Goal: Complete application form

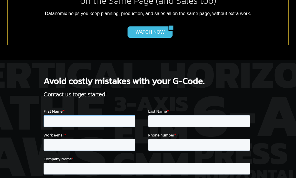
click at [85, 121] on input "First Name *" at bounding box center [90, 121] width 92 height 12
click at [85, 121] on input "k" at bounding box center [90, 121] width 92 height 12
type input "kahah"
click at [172, 120] on input "Last Name *" at bounding box center [199, 121] width 102 height 12
type input "kahan"
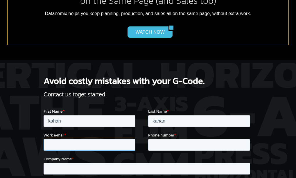
click at [120, 145] on input "Work e-mail *" at bounding box center [90, 145] width 92 height 12
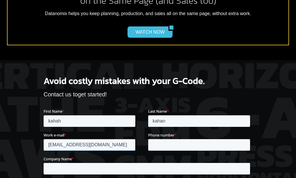
type input "[EMAIL_ADDRESS][DOMAIN_NAME]"
click at [174, 144] on input "Phone number *" at bounding box center [199, 145] width 102 height 12
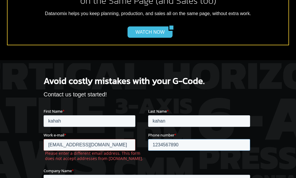
type input "1234567890"
click at [88, 177] on input "Company Name *" at bounding box center [147, 181] width 207 height 12
type input "ksajasldjsad"
click at [60, 145] on input "[EMAIL_ADDRESS][DOMAIN_NAME]" at bounding box center [90, 145] width 92 height 12
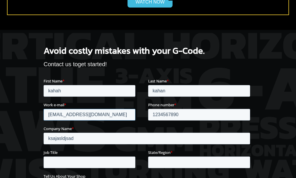
scroll to position [871, 0]
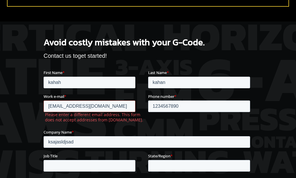
type input "[EMAIL_ADDRESS][DOMAIN_NAME]"
click at [79, 166] on input "Job Title" at bounding box center [90, 166] width 92 height 12
type input "k"
type input "kakaka"
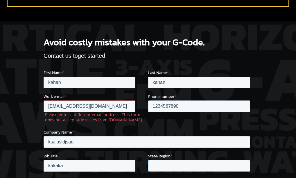
click at [162, 163] on input "State/Region *" at bounding box center [199, 166] width 102 height 12
type input "[DEMOGRAPHIC_DATA]"
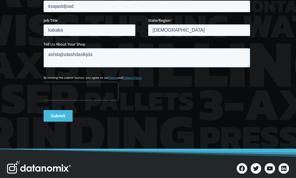
scroll to position [989, 0]
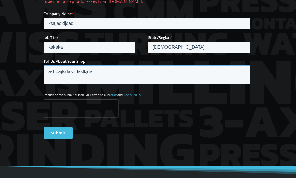
type textarea "ashdajlsdashdaslkjda"
click at [56, 134] on input "Submit" at bounding box center [58, 133] width 29 height 12
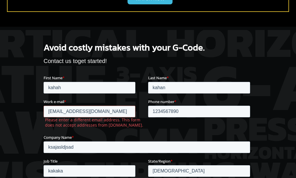
scroll to position [865, 0]
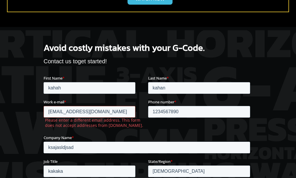
click at [63, 113] on input "[EMAIL_ADDRESS][DOMAIN_NAME]" at bounding box center [90, 112] width 92 height 12
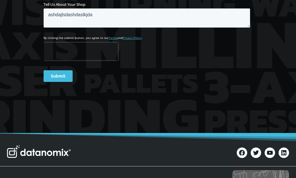
scroll to position [987, 0]
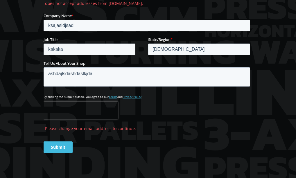
click at [63, 121] on form "First Name * [PERSON_NAME] Last Name * [PERSON_NAME] e-mail * [EMAIL_ADDRESS][D…" at bounding box center [148, 55] width 209 height 205
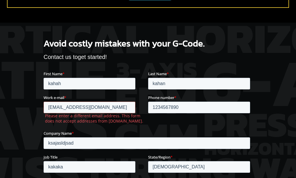
scroll to position [861, 0]
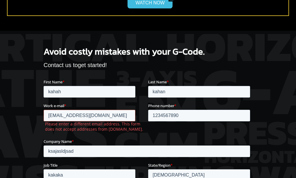
click at [74, 115] on input "[EMAIL_ADDRESS][DOMAIN_NAME]" at bounding box center [90, 116] width 92 height 12
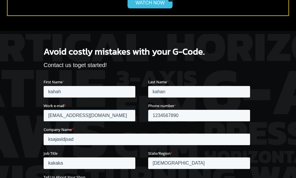
type input "[EMAIL_ADDRESS][DOMAIN_NAME]"
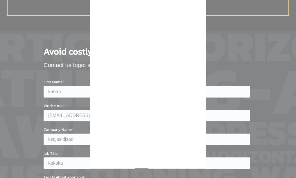
scroll to position [1003, 0]
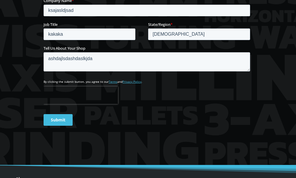
click at [63, 117] on input "Submit" at bounding box center [58, 120] width 29 height 12
click at [72, 125] on input "Submit" at bounding box center [58, 120] width 29 height 12
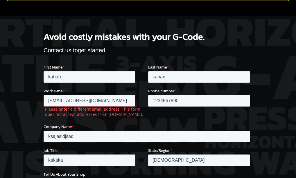
scroll to position [1221, 0]
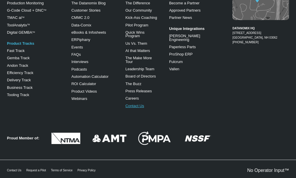
click at [143, 104] on link "Contact Us" at bounding box center [135, 106] width 19 height 4
click at [138, 104] on link "Contact Us" at bounding box center [135, 106] width 19 height 4
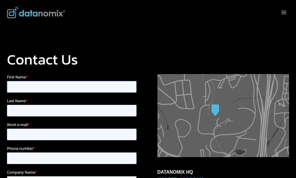
click at [41, 86] on input "First Name *" at bounding box center [72, 87] width 130 height 12
type input "khand"
click at [120, 105] on input "Last Name *" at bounding box center [72, 111] width 130 height 12
type input "babu"
click at [45, 129] on input "Work e-mail *" at bounding box center [72, 135] width 130 height 12
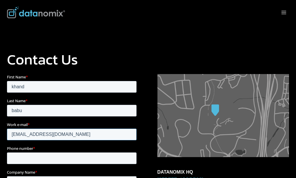
click at [26, 129] on input "[EMAIL_ADDRESS][DOMAIN_NAME]" at bounding box center [72, 135] width 130 height 12
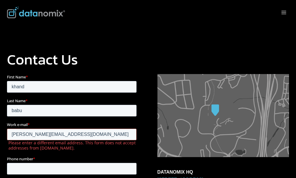
type input "emily@gmail.com"
click at [76, 163] on input "Phone number *" at bounding box center [72, 169] width 130 height 12
type input "2345678"
click at [23, 129] on input "emily@gmail.com" at bounding box center [72, 135] width 130 height 12
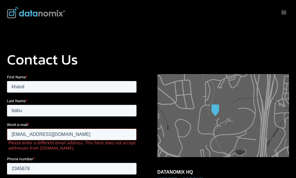
click at [30, 129] on input "microsoft@gmail.com" at bounding box center [72, 135] width 130 height 12
type input "mucucucut@gmail.com"
click at [36, 141] on label "Please enter a different email address. This form does not accept addresses fro…" at bounding box center [73, 146] width 131 height 10
type input "dfghjkghjkl;ghjk"
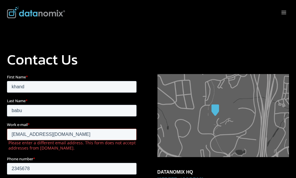
click at [33, 129] on input "mucucucut@gmail.com" at bounding box center [72, 135] width 130 height 12
click at [37, 129] on input "mucucucu2356@gmail.com" at bounding box center [72, 135] width 130 height 12
click at [50, 129] on input "mucucucu2356@gmail.com" at bounding box center [72, 135] width 130 height 12
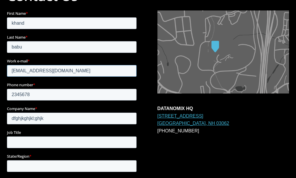
scroll to position [64, 0]
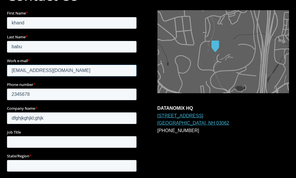
type input "mucucucu2356@email.com"
click at [47, 98] on form "First Name * khand Last Name * babu Work e-mail * mucucucu2356@email.com Phone …" at bounding box center [73, 136] width 132 height 253
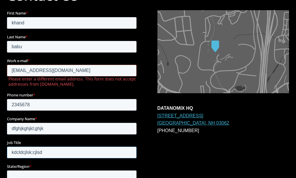
type input "kdcldcjlsk;cjlsd"
click at [80, 171] on input "State/Region *" at bounding box center [72, 177] width 130 height 12
type input "kja;cajckac"
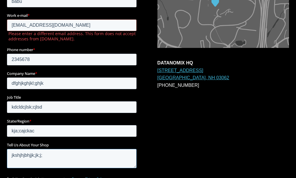
scroll to position [130, 0]
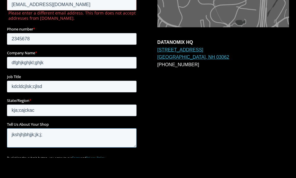
type textarea "jkshjhjbhjjk;jk;j;"
